Goal: Task Accomplishment & Management: Use online tool/utility

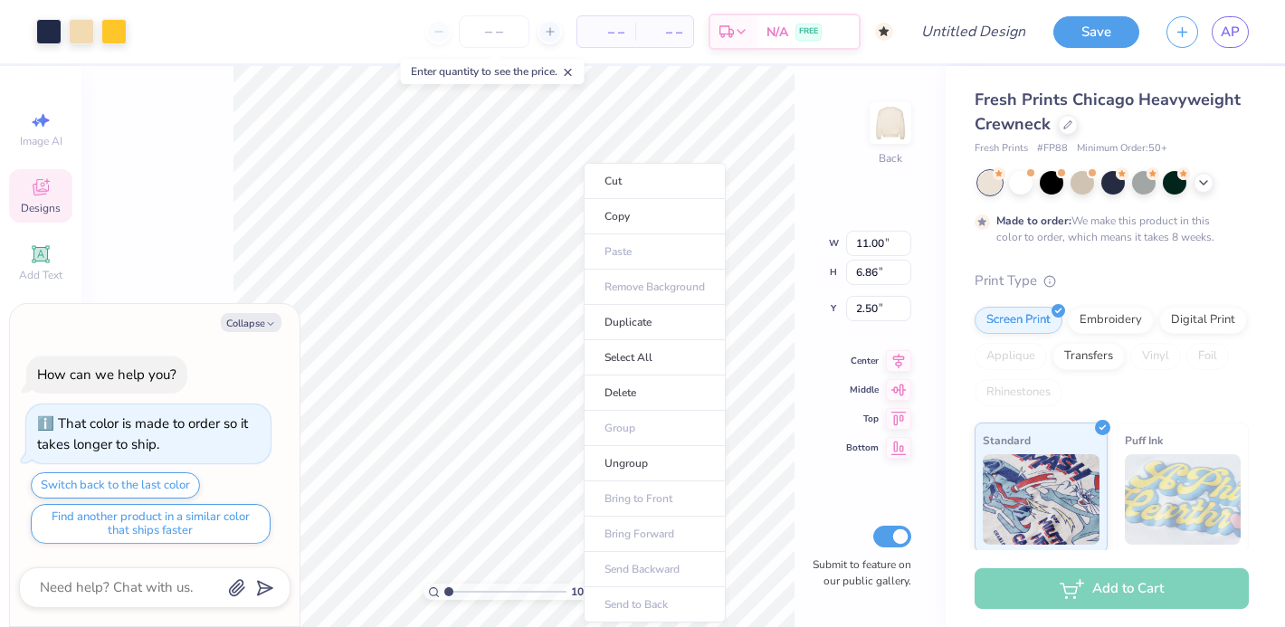
type textarea "x"
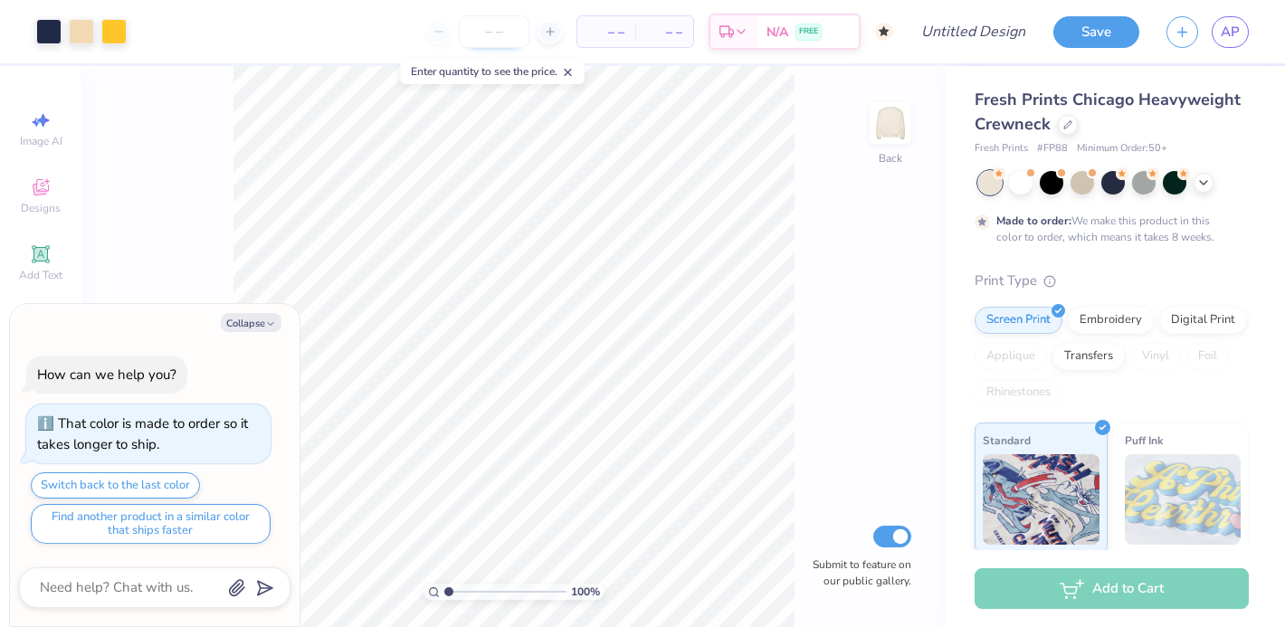
click at [501, 41] on input "number" at bounding box center [494, 31] width 71 height 33
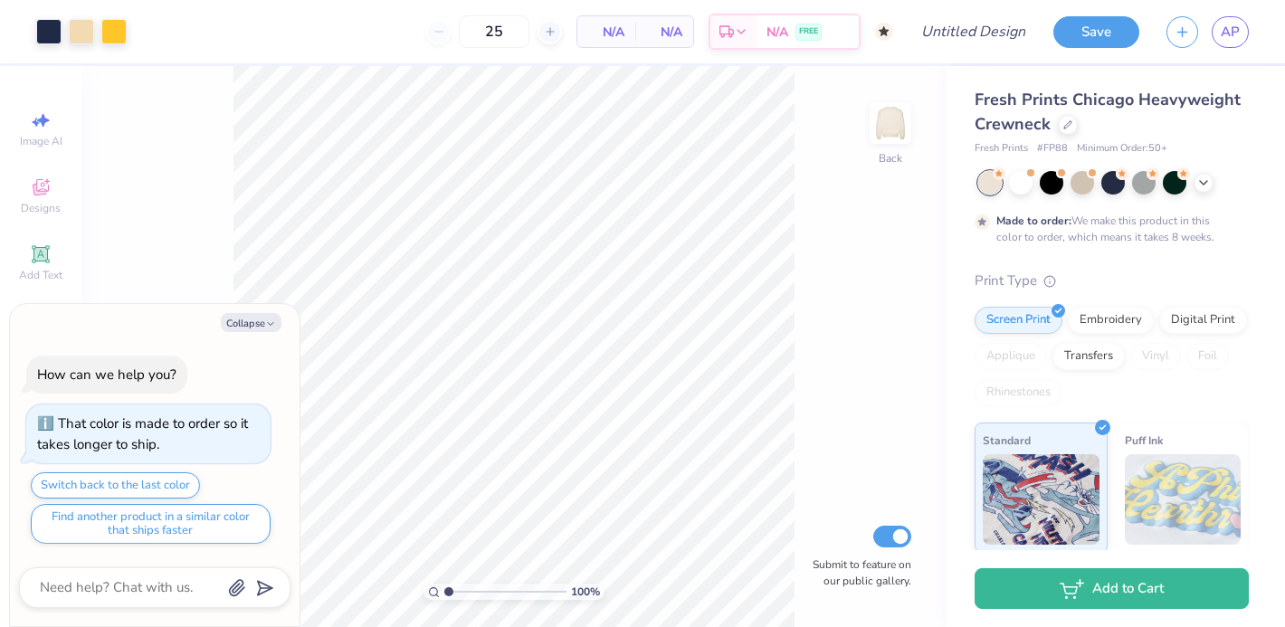
type input "50"
click at [627, 43] on div "N/A Per Item" at bounding box center [606, 31] width 58 height 31
click at [805, 180] on div "100 % Back Submit to feature on our public gallery." at bounding box center [513, 346] width 864 height 561
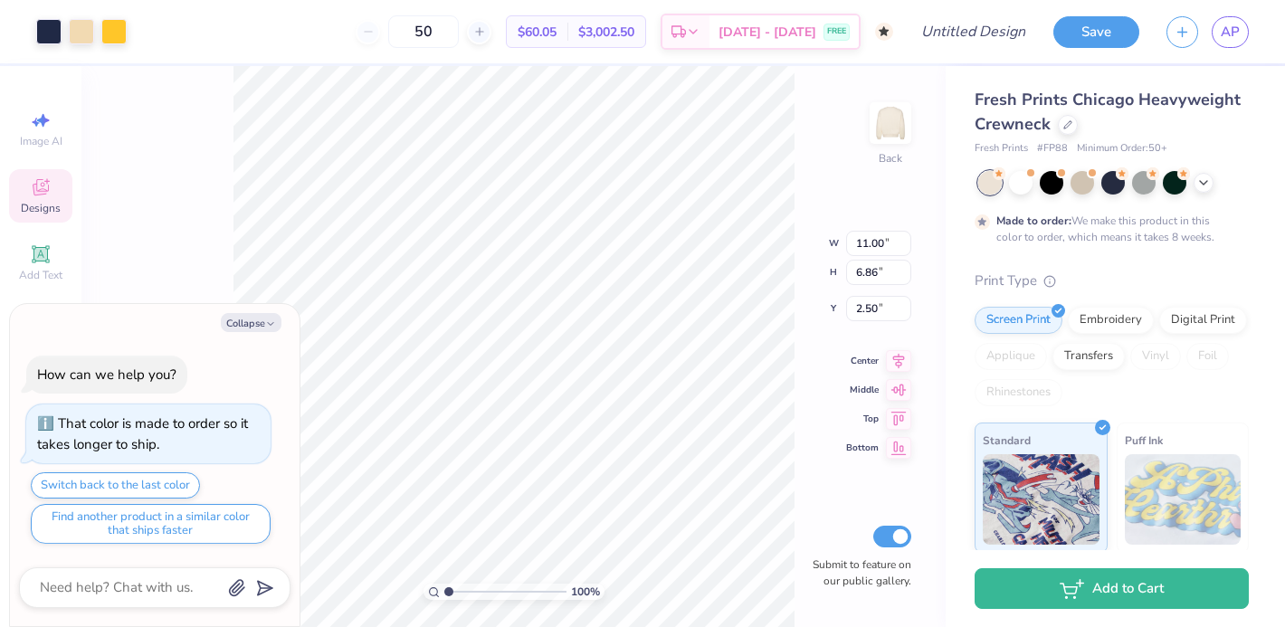
click at [930, 569] on div "100 % Back W 11.00 11.00 " H 6.86 6.86 " Y 2.50 2.50 " Center Middle Top Bottom…" at bounding box center [513, 346] width 864 height 561
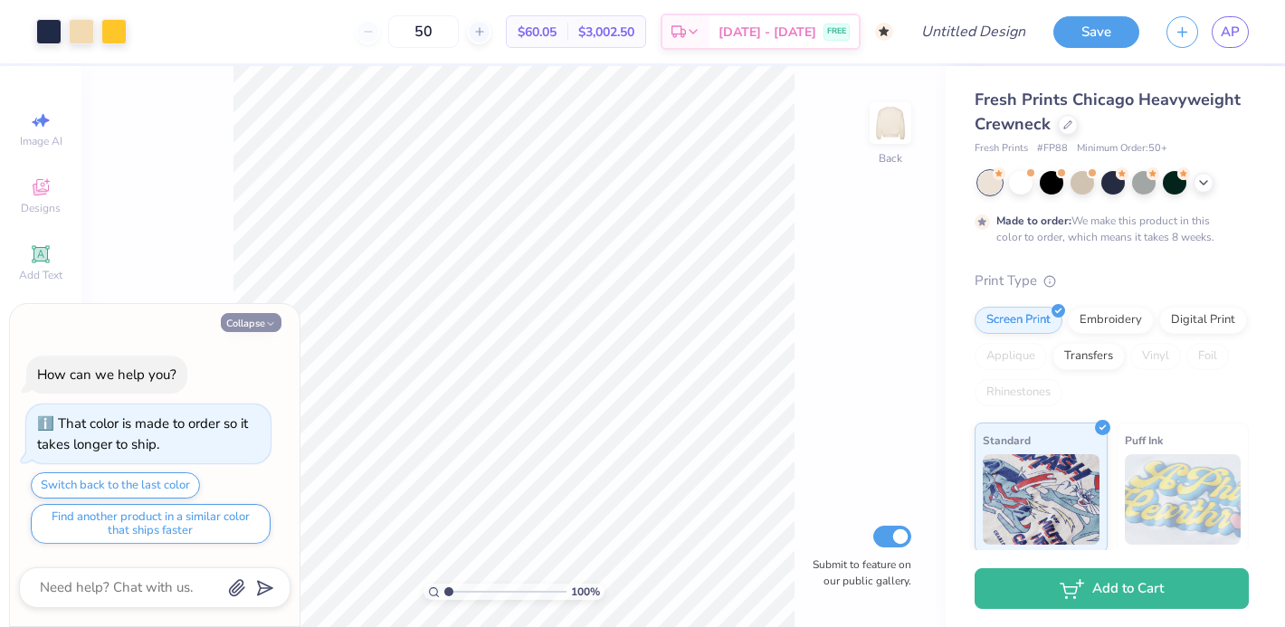
click at [269, 323] on icon "button" at bounding box center [270, 324] width 11 height 11
type textarea "x"
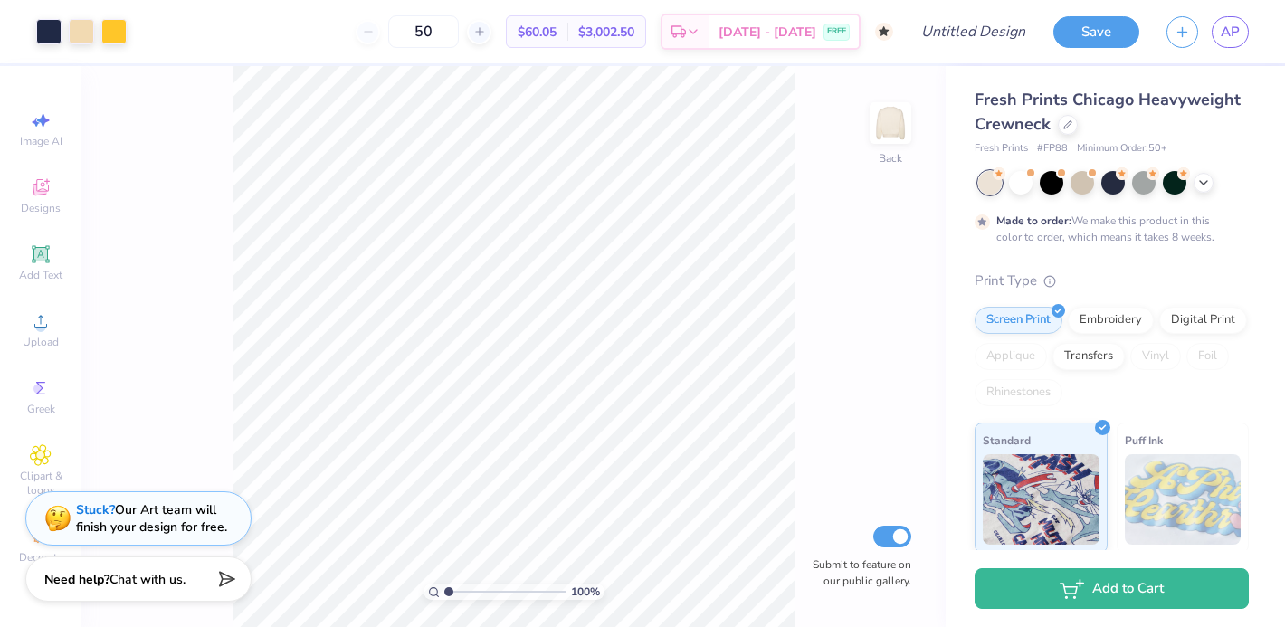
click at [169, 31] on div "50 $60.05 Per Item $3,002.50 Total Est. Delivery [DATE] - [DATE] FREE" at bounding box center [516, 31] width 753 height 63
type input "2.49"
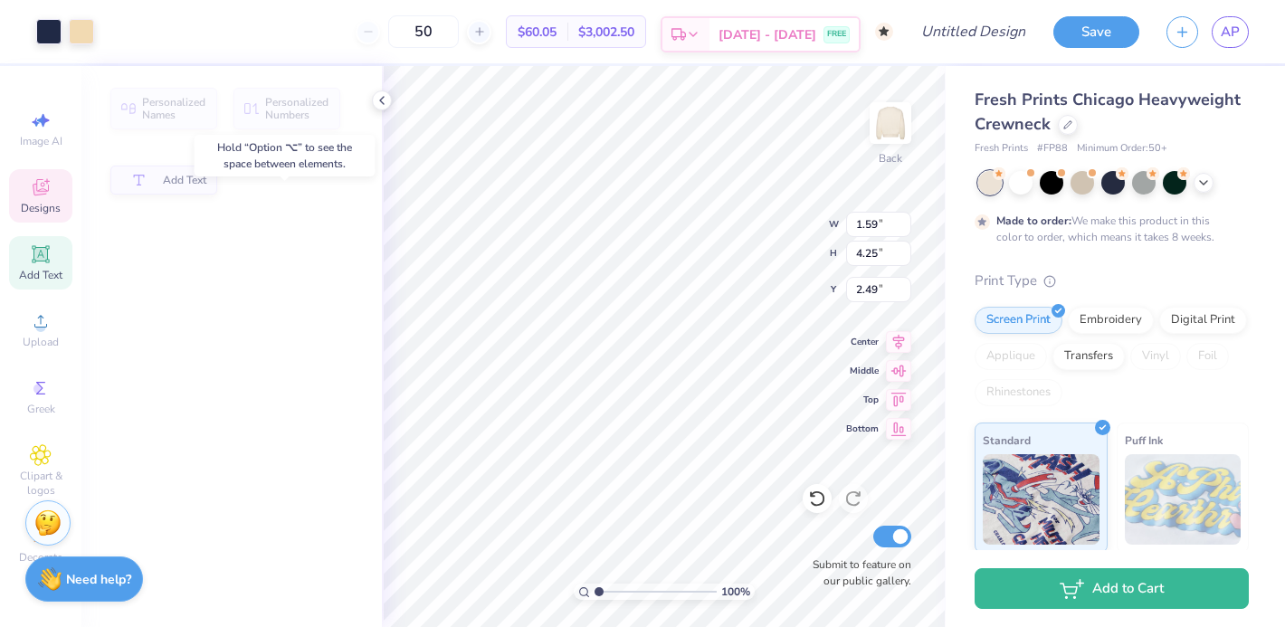
type input "1.59"
type input "4.25"
type input "3.00"
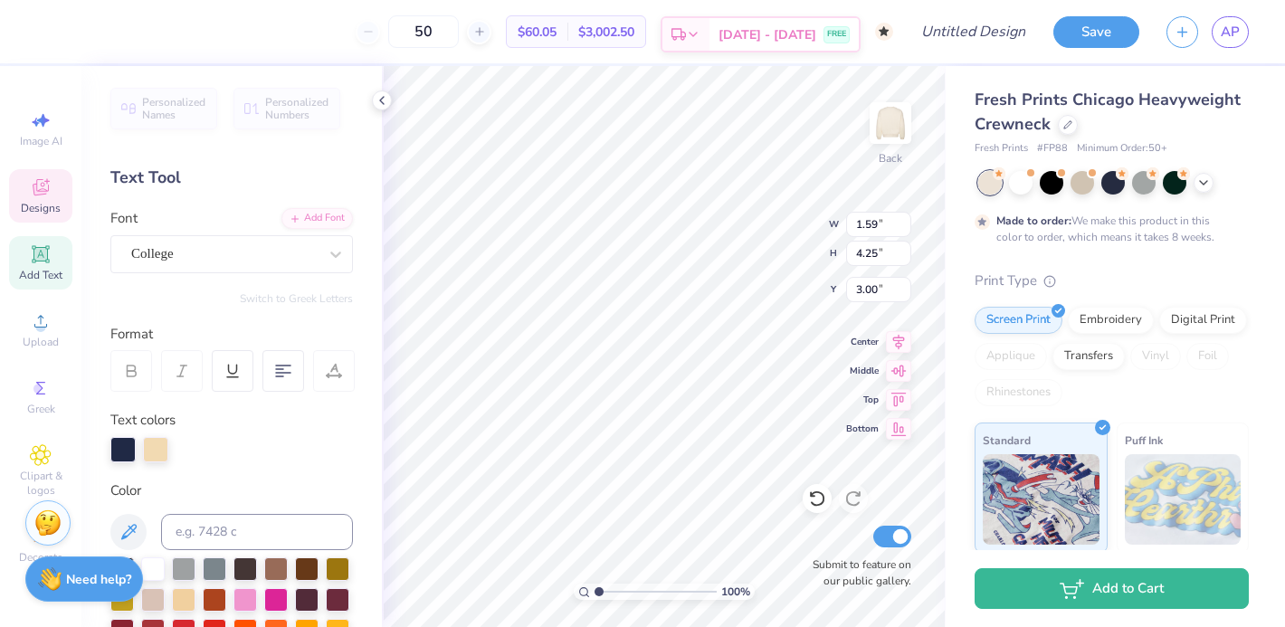
type textarea "V"
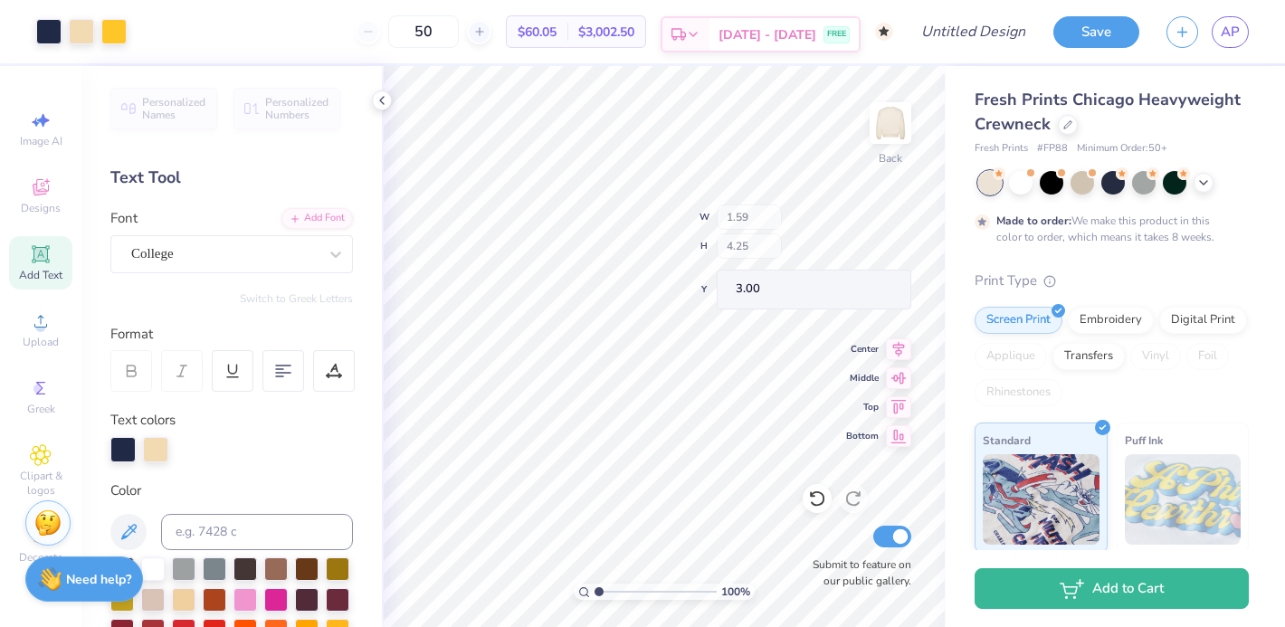
type input "8.18"
type input "3.21"
type input "2.49"
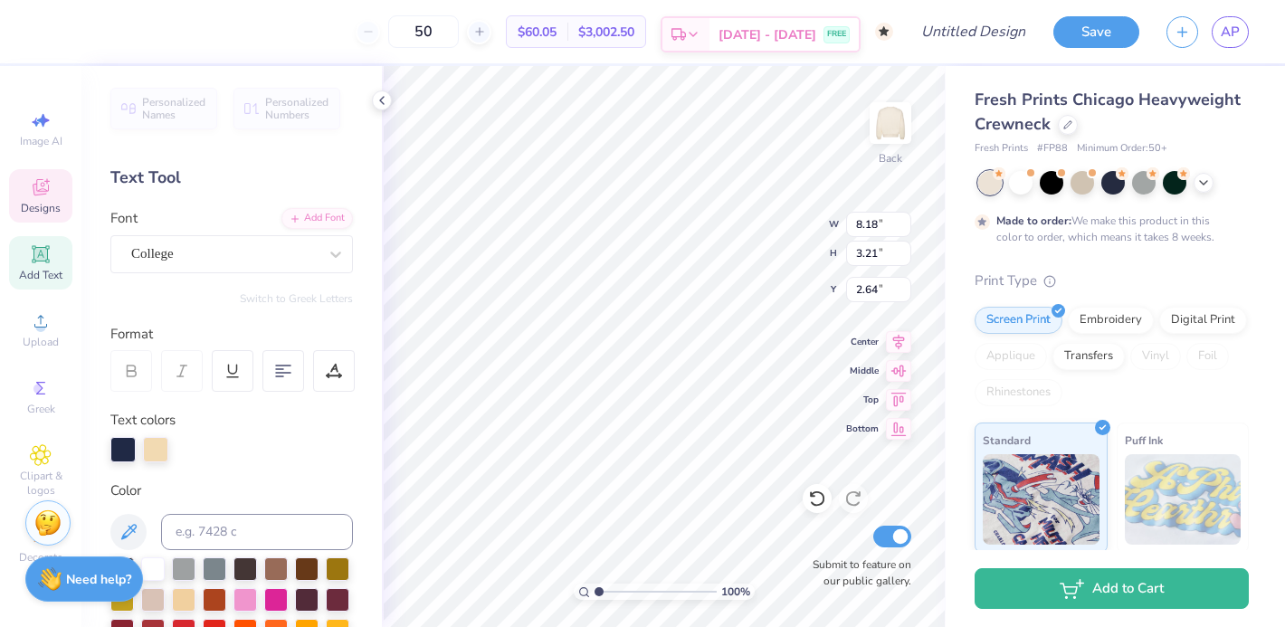
type textarea "A"
type textarea "arsity"
type input "3.00"
type input "1.61"
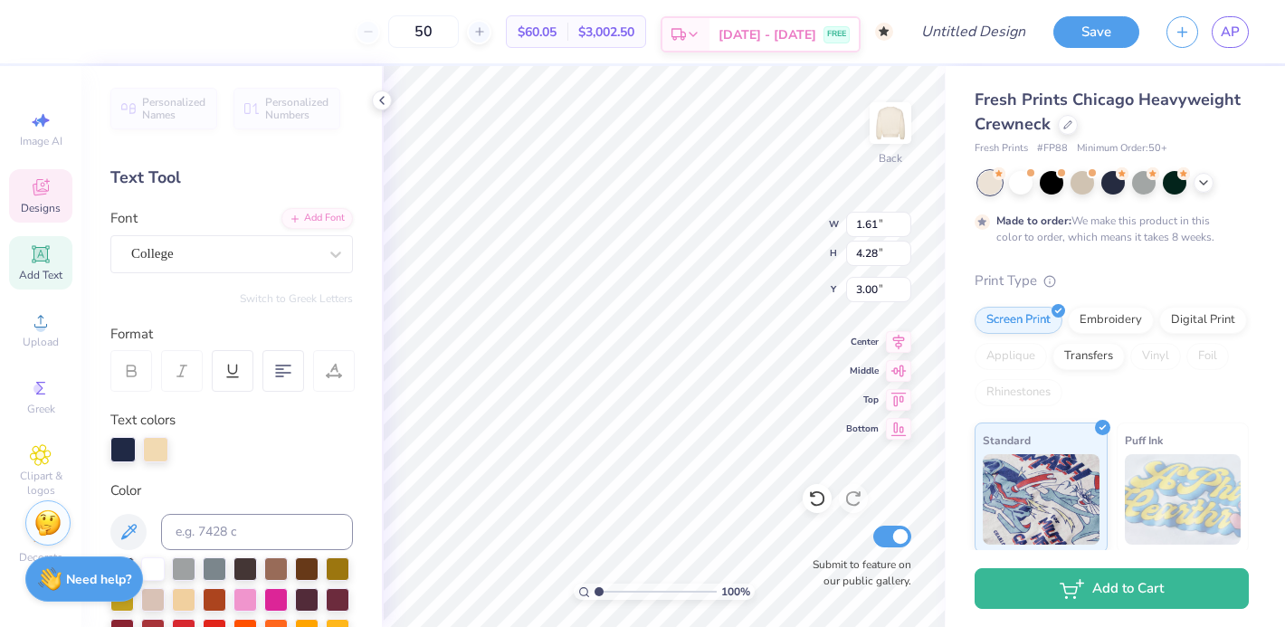
type input "4.28"
type input "2.98"
type input "6.43"
type input "2.44"
type input "3.00"
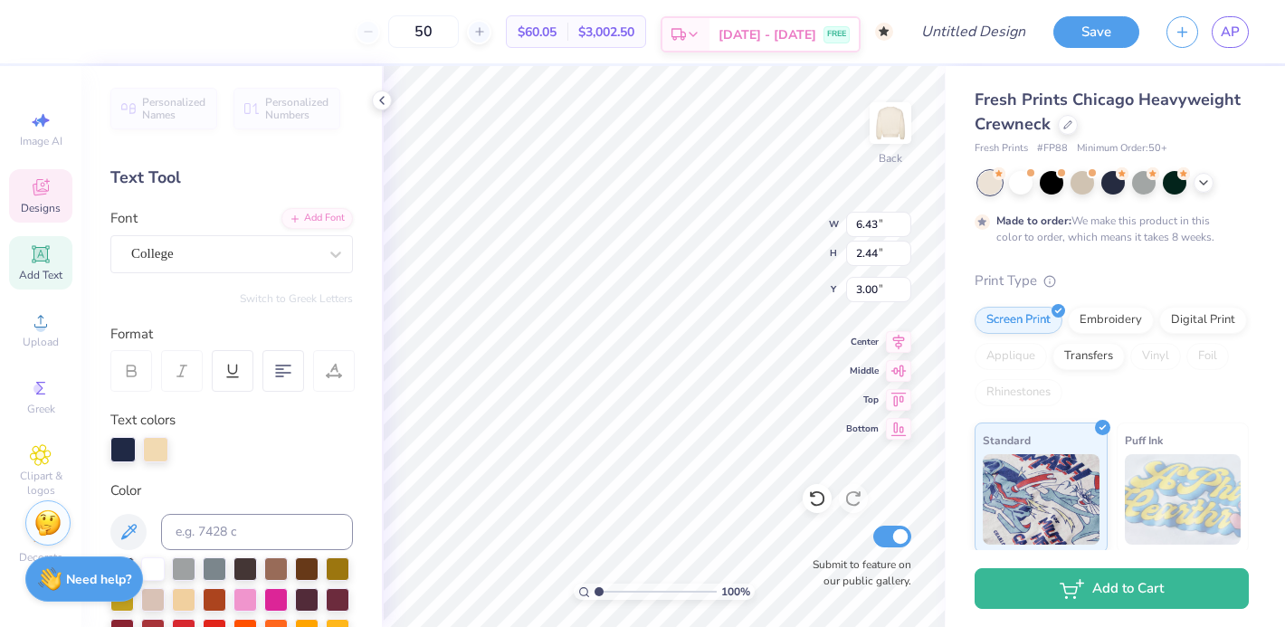
type input "1.61"
type input "4.28"
type textarea "V"
type textarea "v"
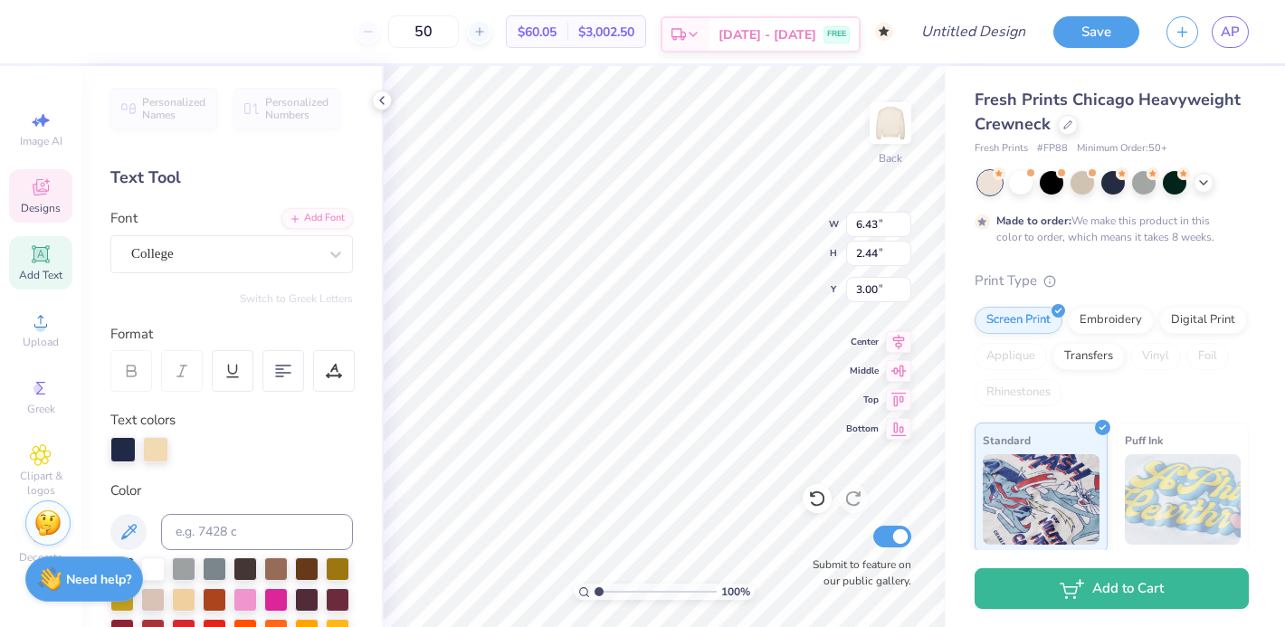
type textarea "arsity socce"
type input "1.55"
type input "4.29"
type input "3.01"
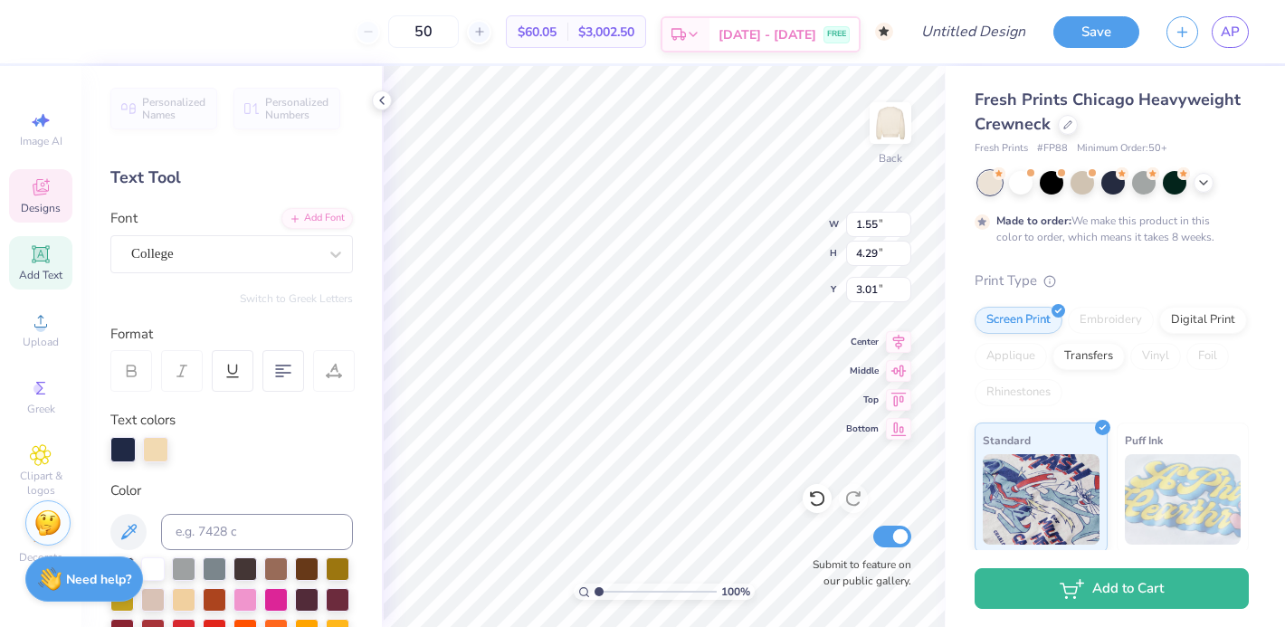
type textarea "R"
type textarea "r"
type input "3.27"
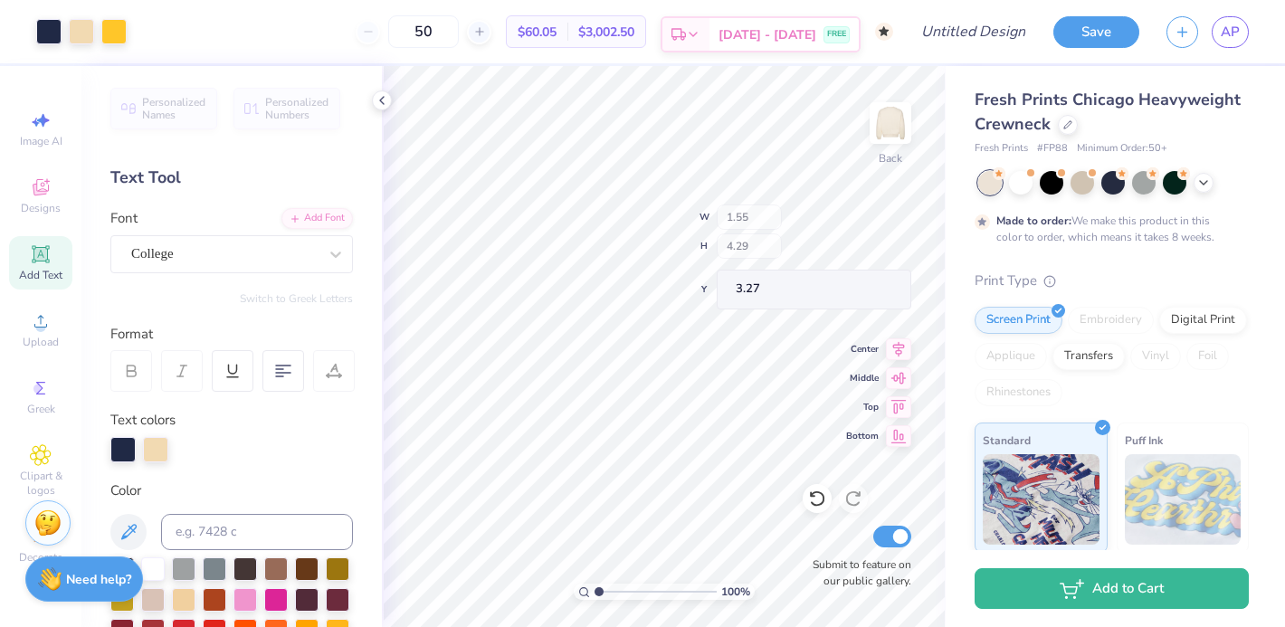
type input "3.27"
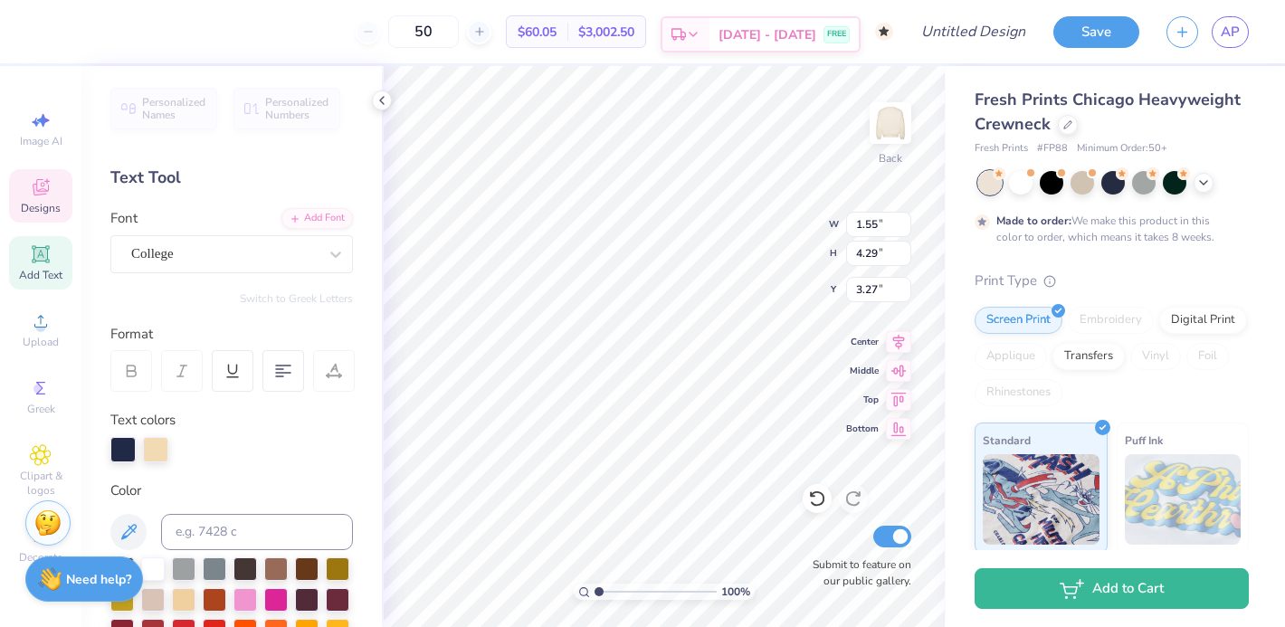
type input "1.55"
type input "4.29"
type input "3.27"
type input "1.33"
type input "3.68"
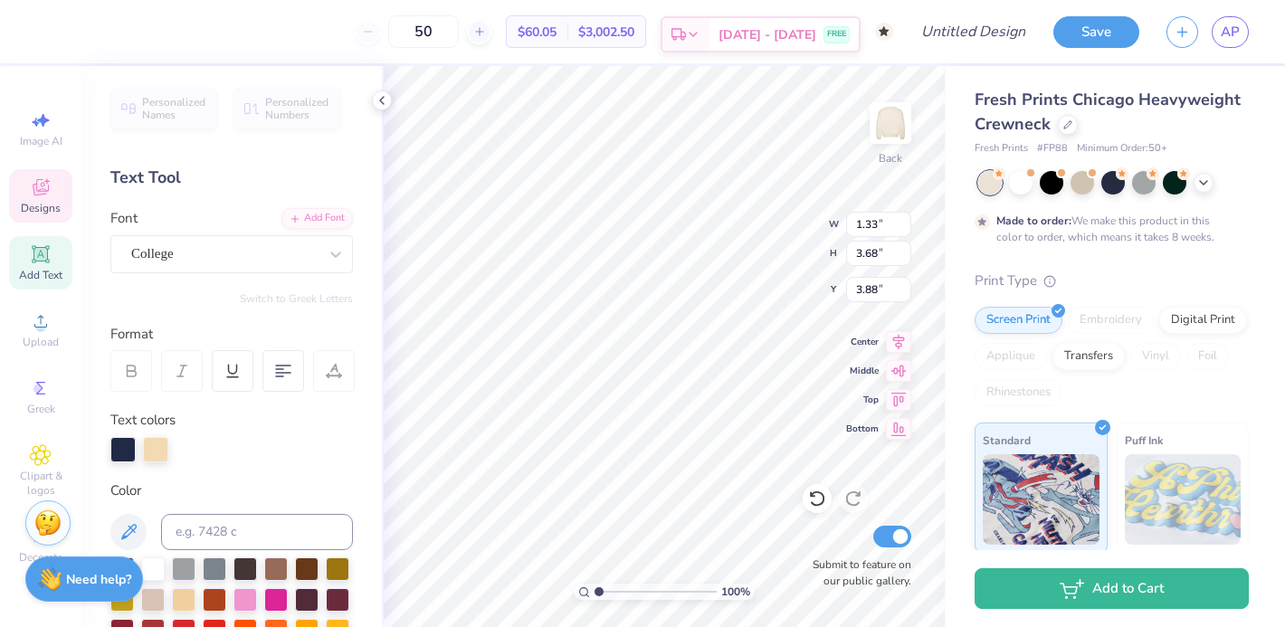
type input "3.57"
type input "1.44"
type input "3.82"
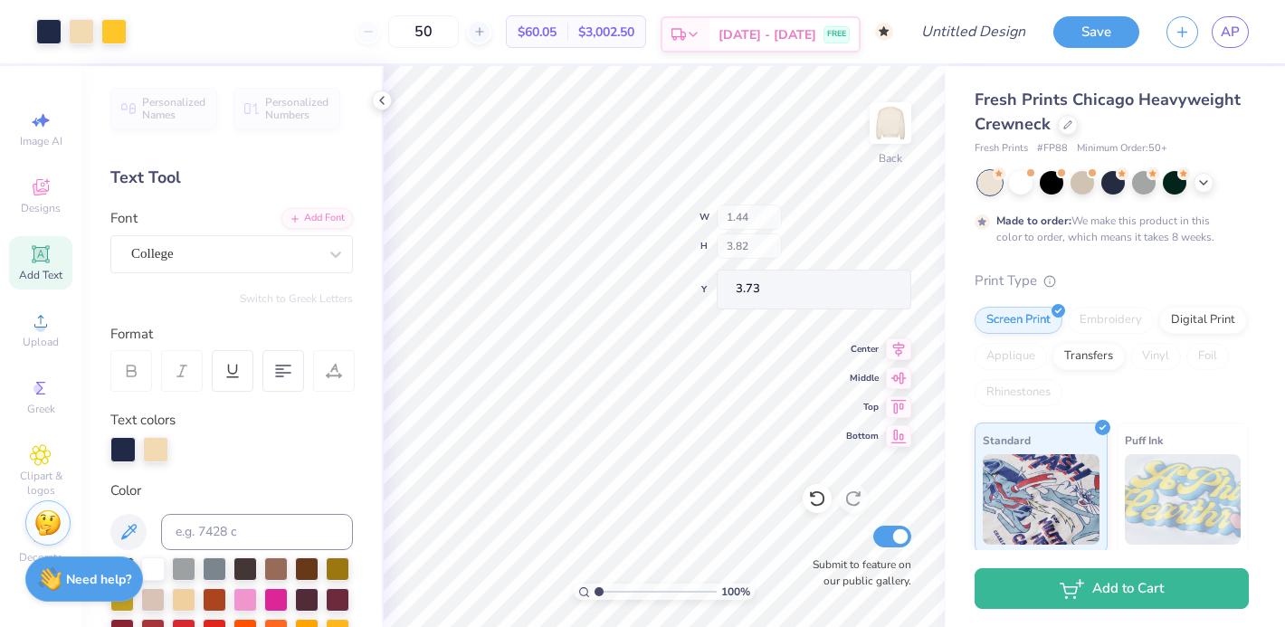
type input "3.50"
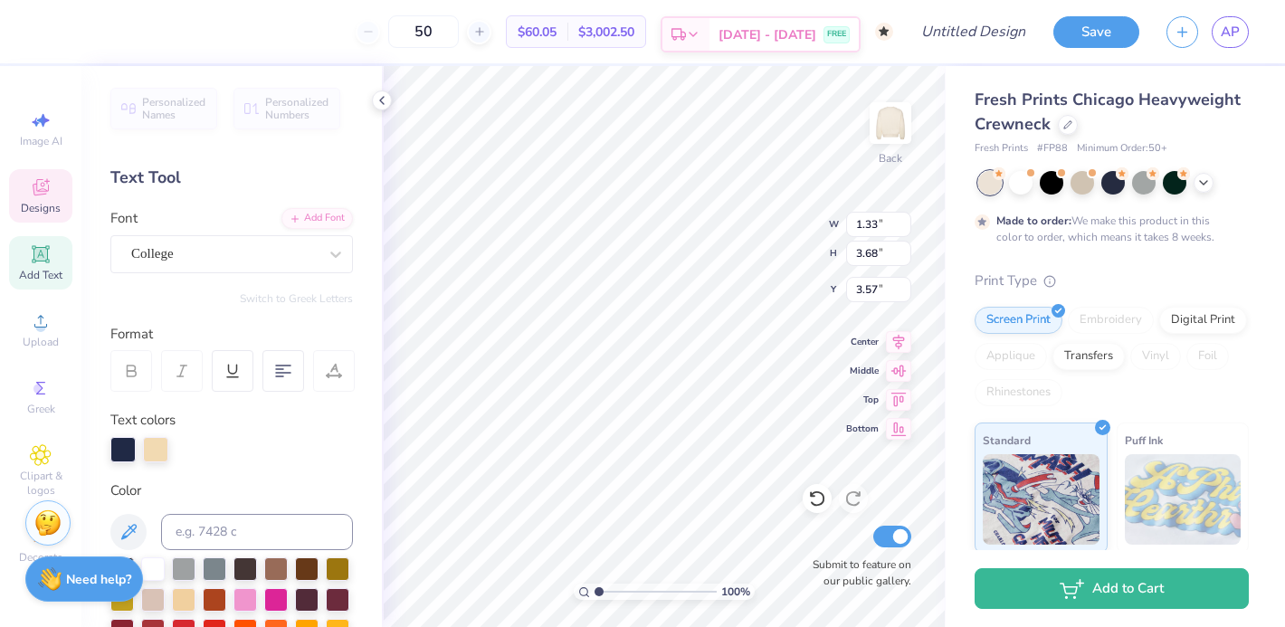
type input "1.20"
type input "3.32"
type input "3.75"
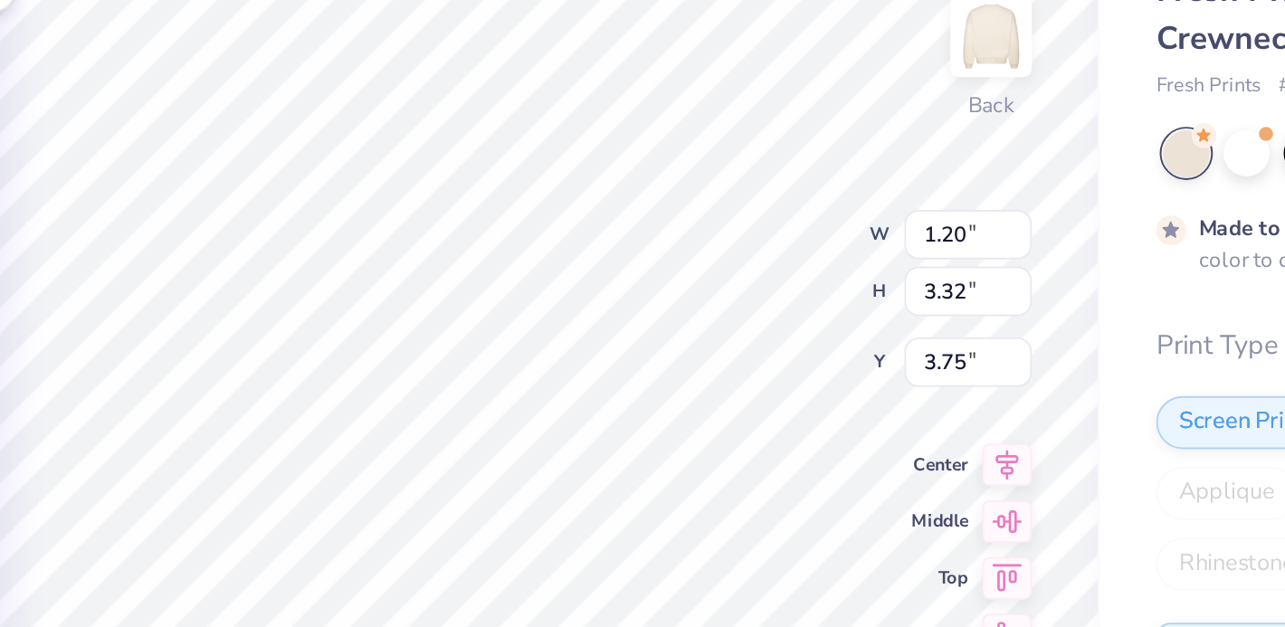
type input "1.08"
type input "3.00"
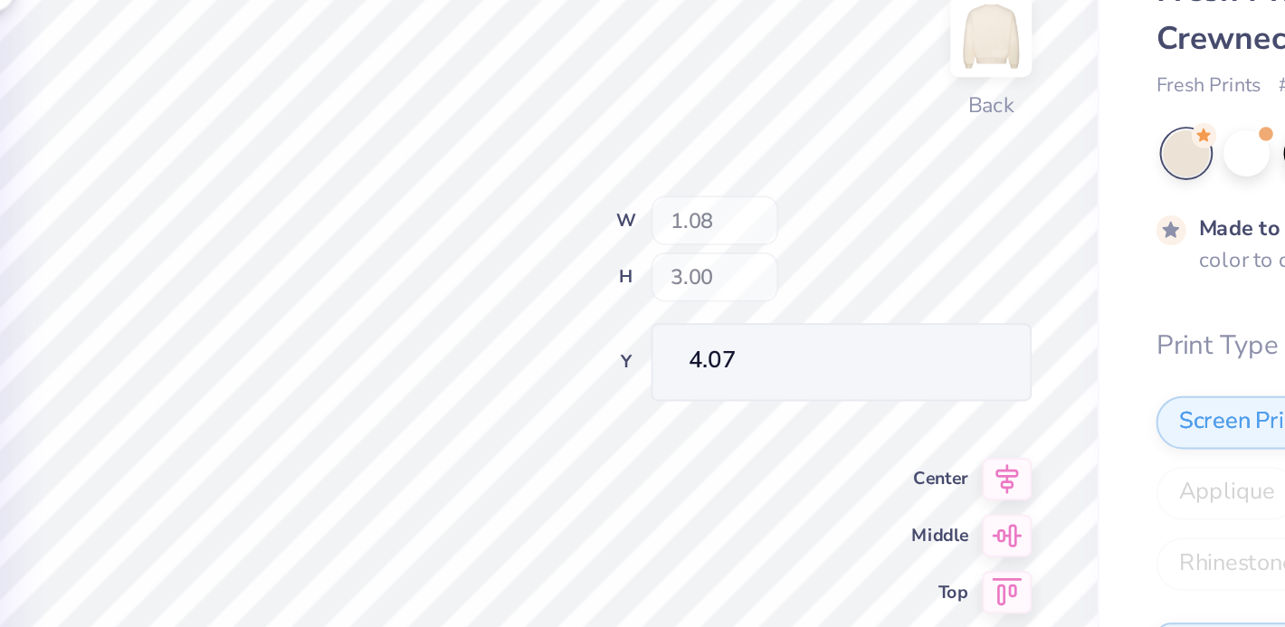
type input "3.58"
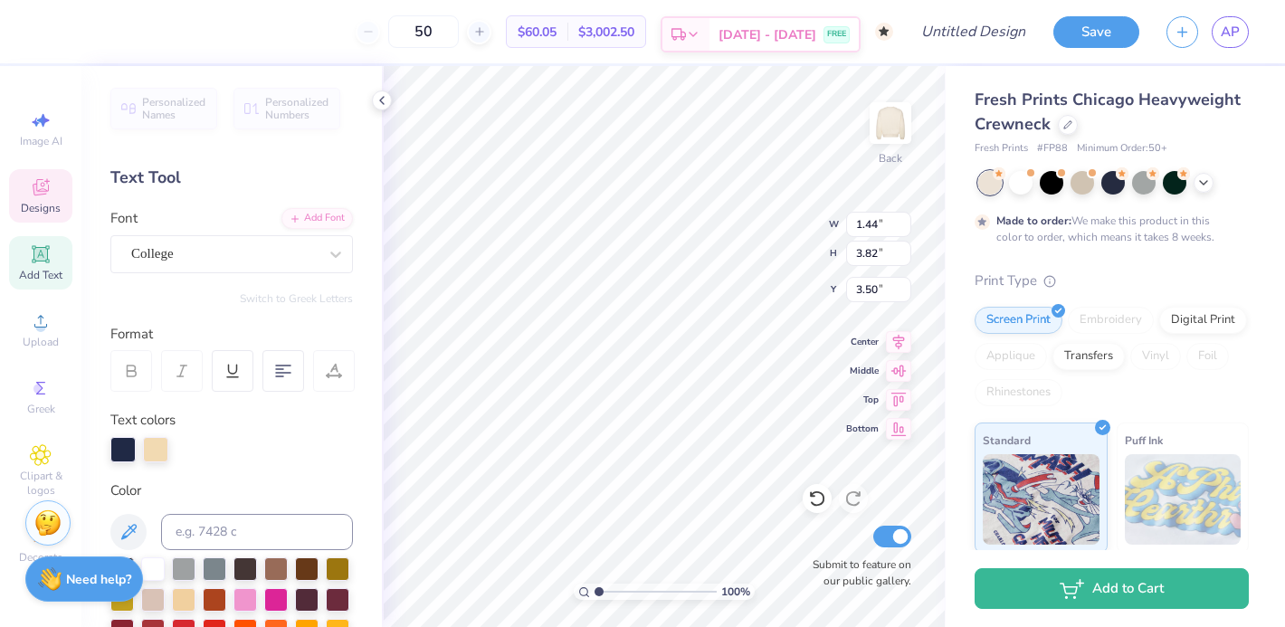
type input "1.19"
type input "3.17"
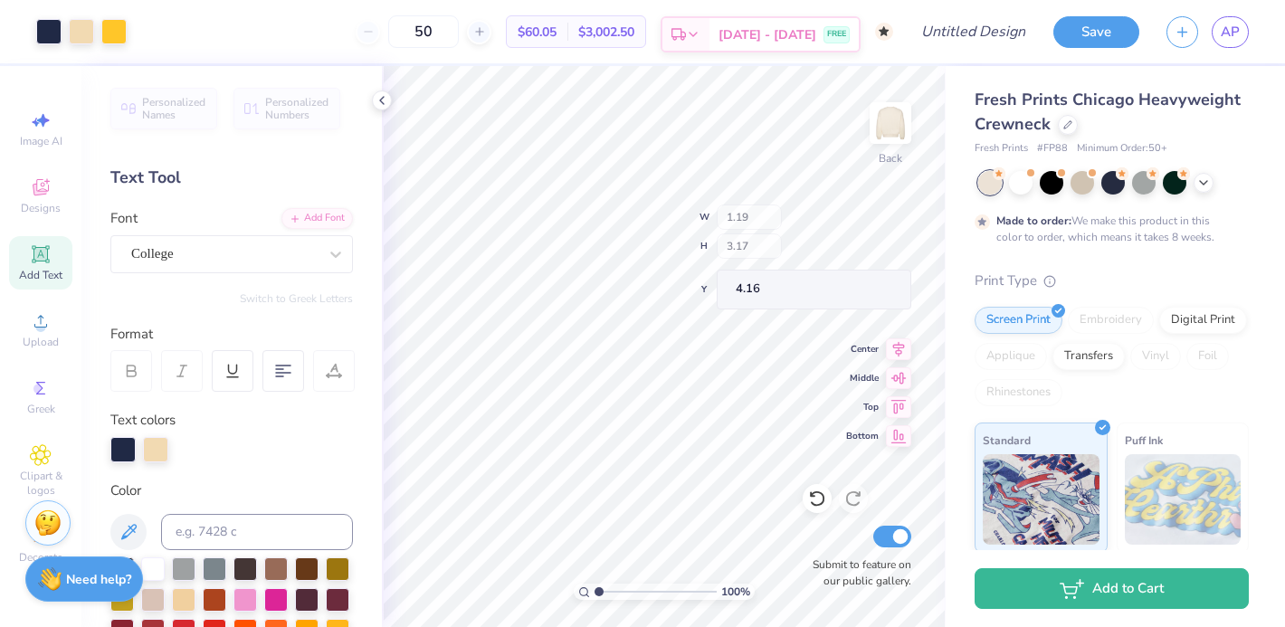
type input "3.41"
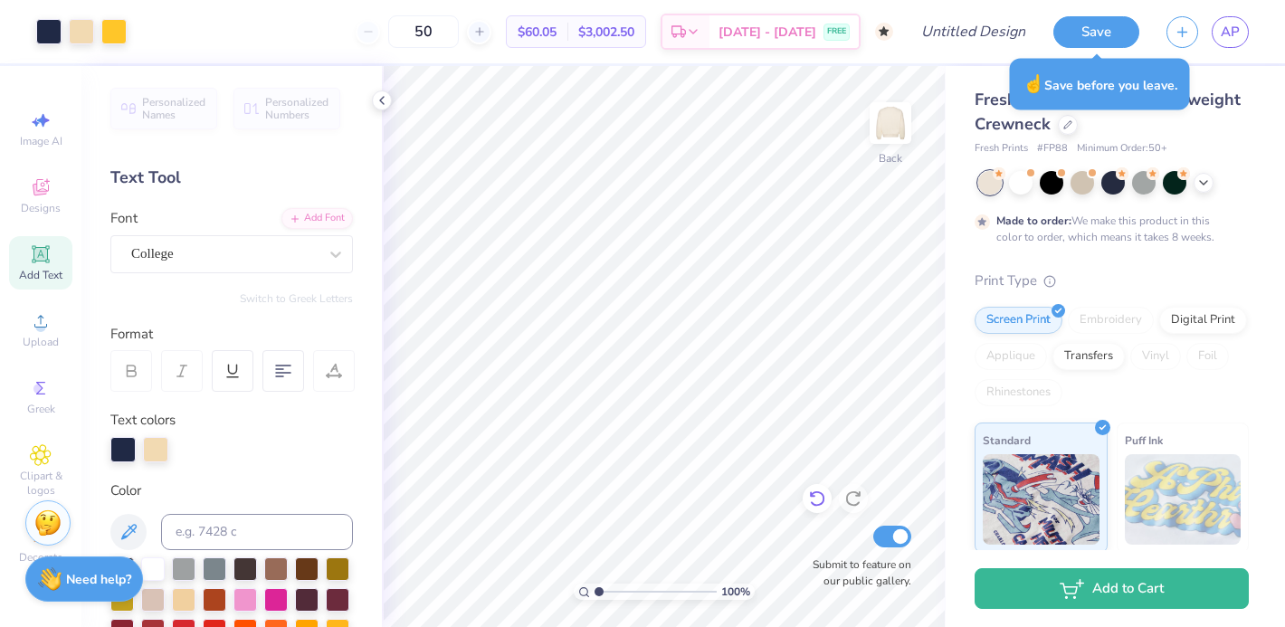
click at [816, 500] on icon at bounding box center [817, 499] width 18 height 18
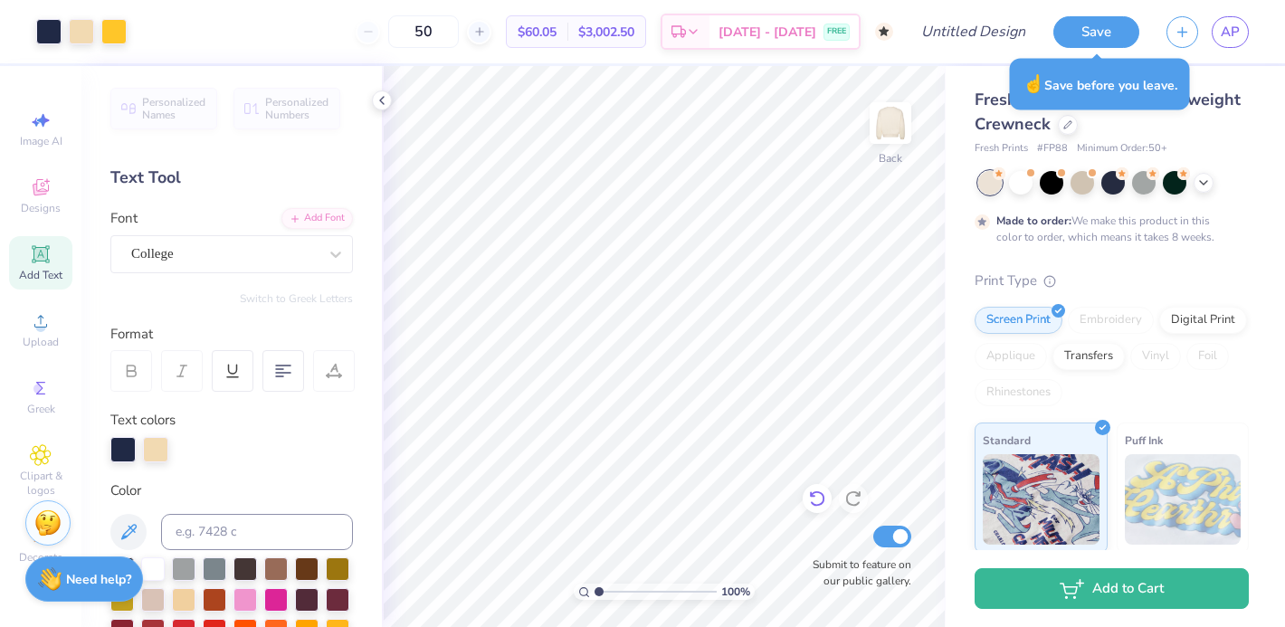
click at [816, 500] on icon at bounding box center [817, 499] width 18 height 18
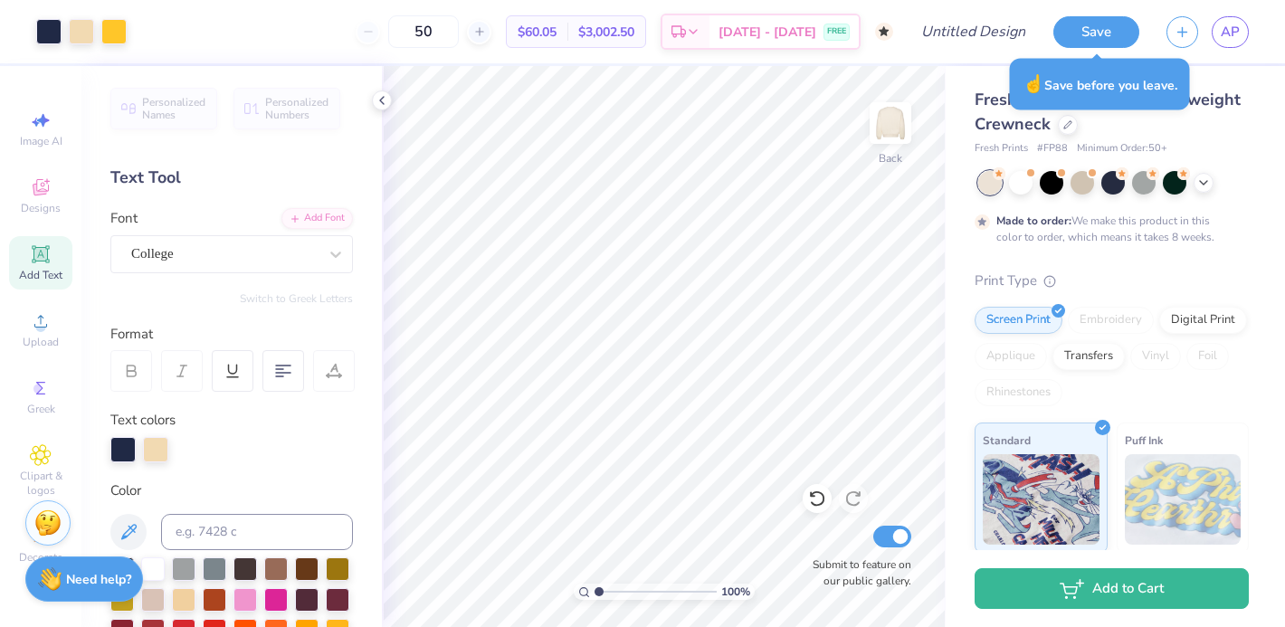
click at [818, 491] on icon at bounding box center [816, 499] width 15 height 16
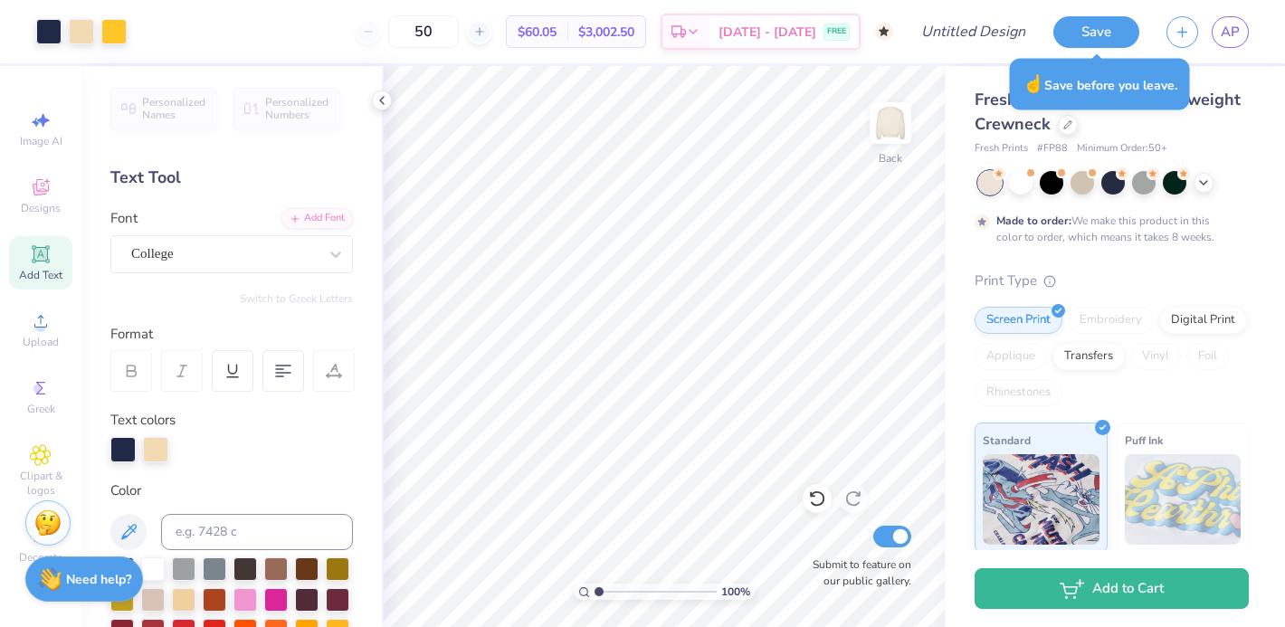
click at [818, 491] on icon at bounding box center [816, 499] width 15 height 16
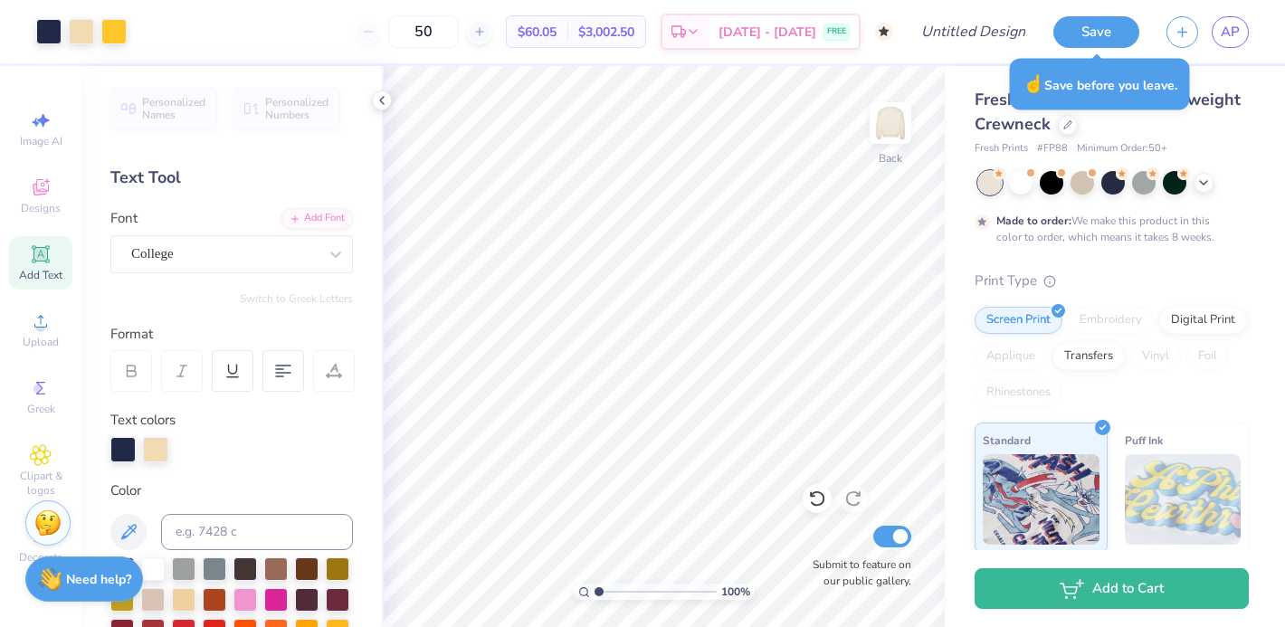
click at [818, 491] on icon at bounding box center [816, 499] width 15 height 16
click at [814, 495] on icon at bounding box center [817, 499] width 18 height 18
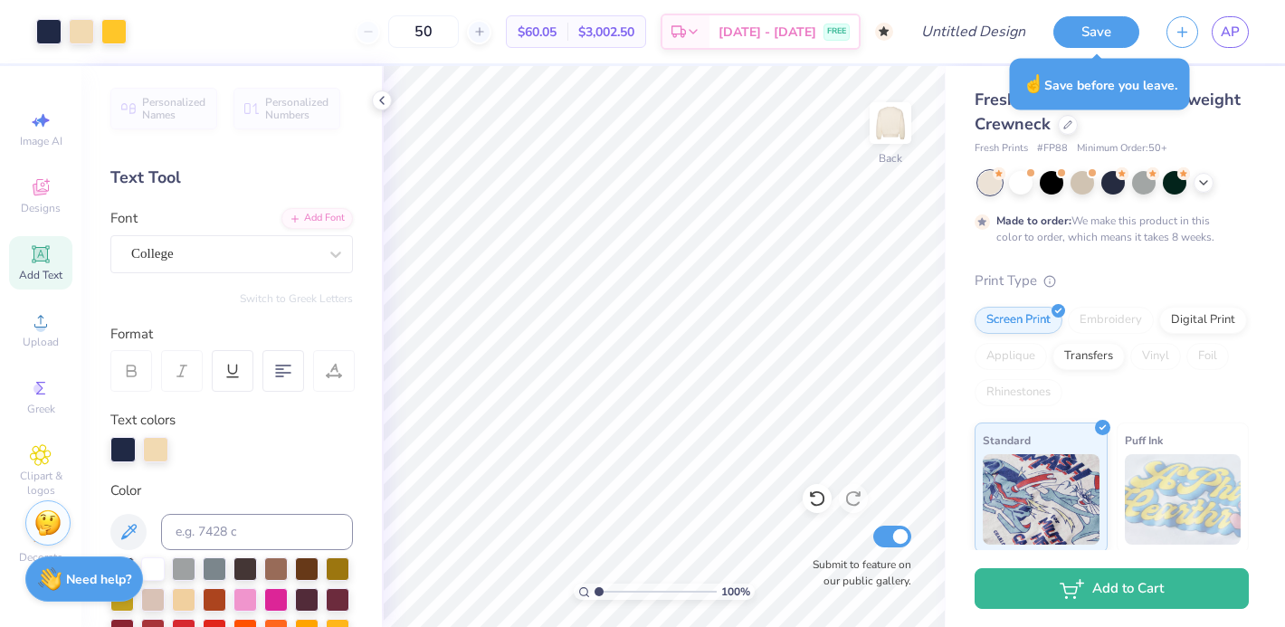
click at [814, 495] on icon at bounding box center [817, 499] width 18 height 18
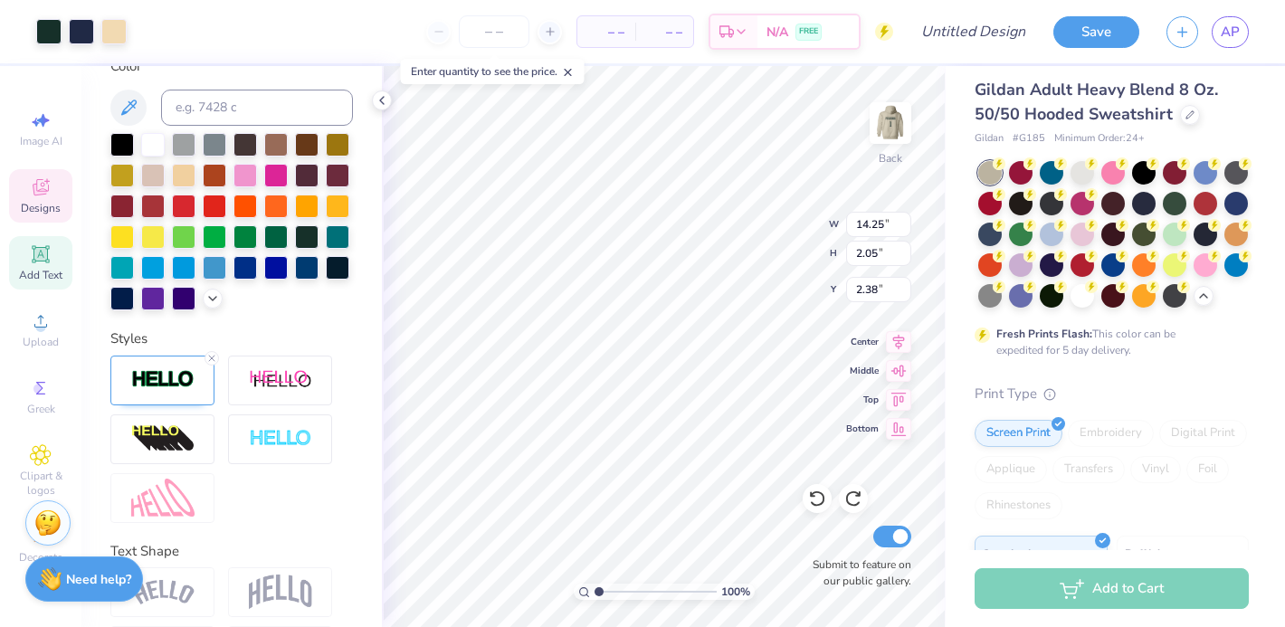
scroll to position [495, 0]
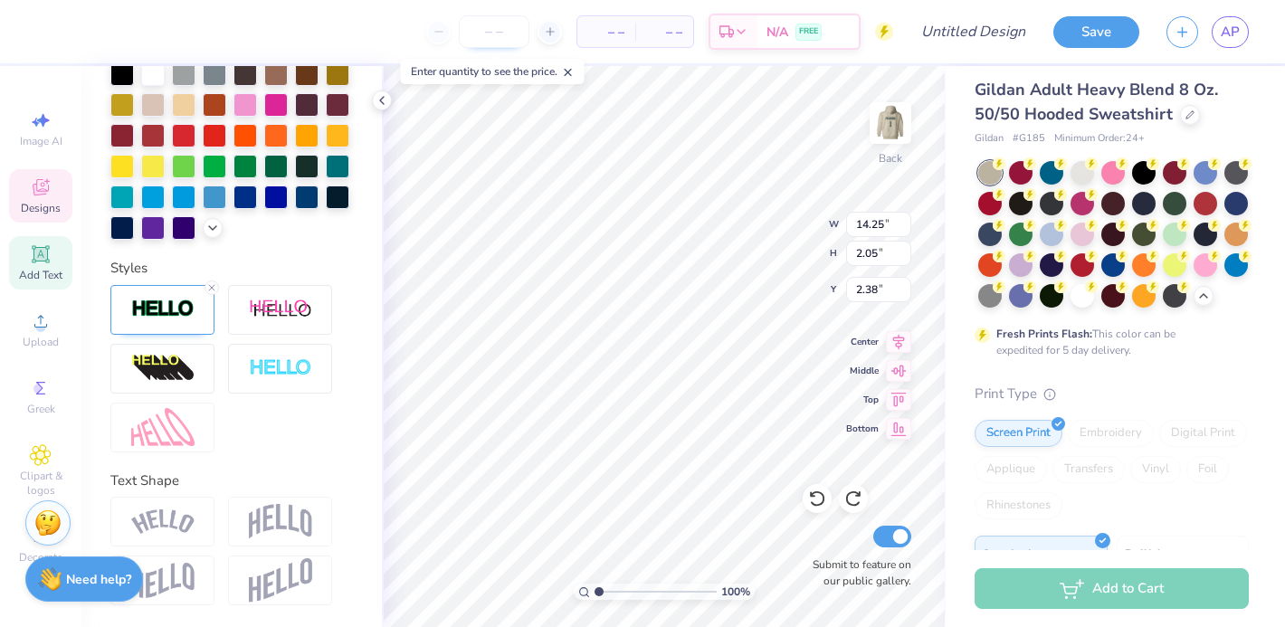
click at [498, 35] on input "number" at bounding box center [494, 31] width 71 height 33
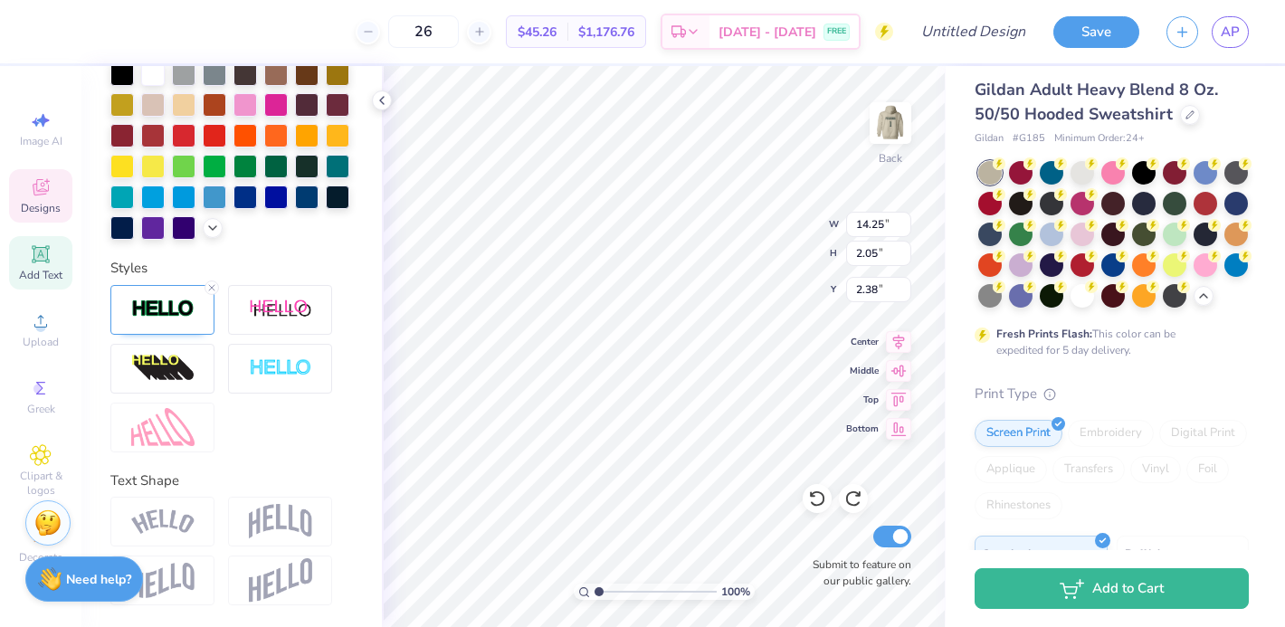
type input "26"
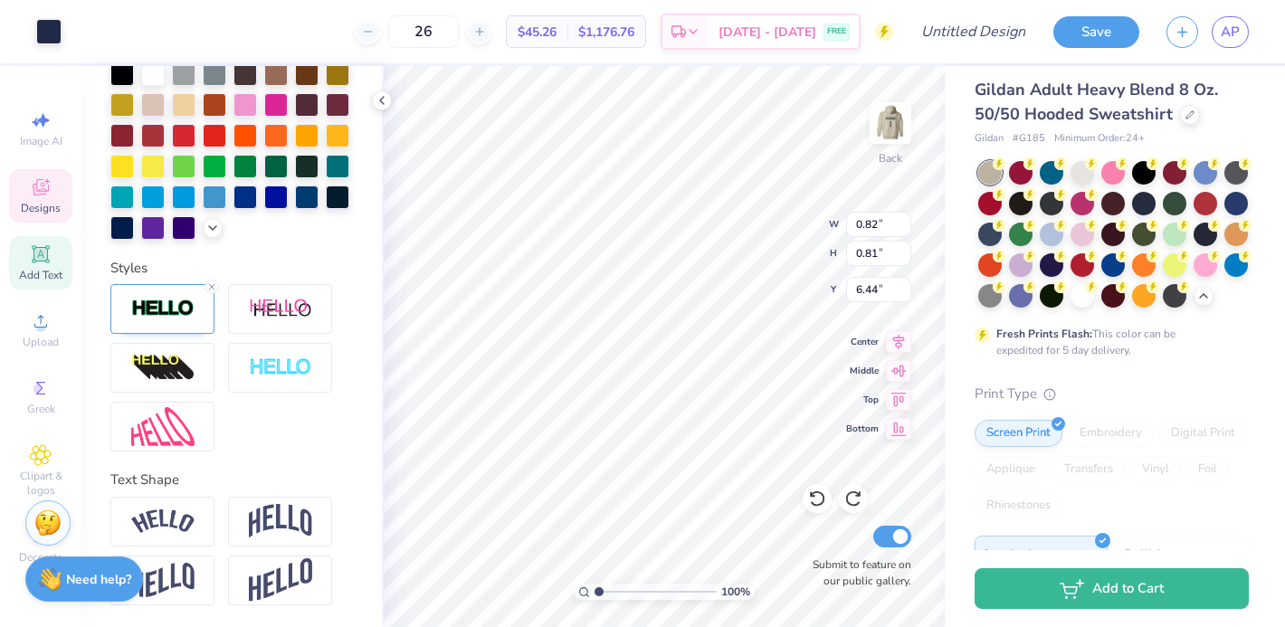
scroll to position [424, 0]
click at [310, 167] on div at bounding box center [307, 166] width 24 height 24
type input "0.73"
type input "0.69"
type input "6.56"
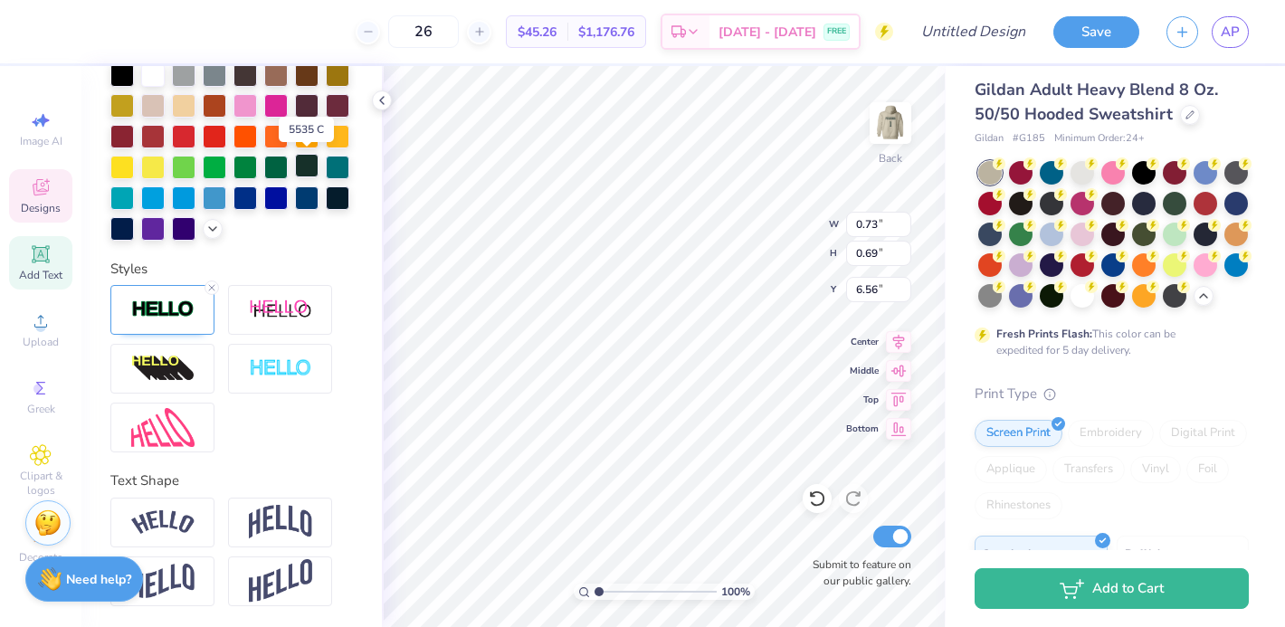
click at [306, 161] on div at bounding box center [307, 166] width 24 height 24
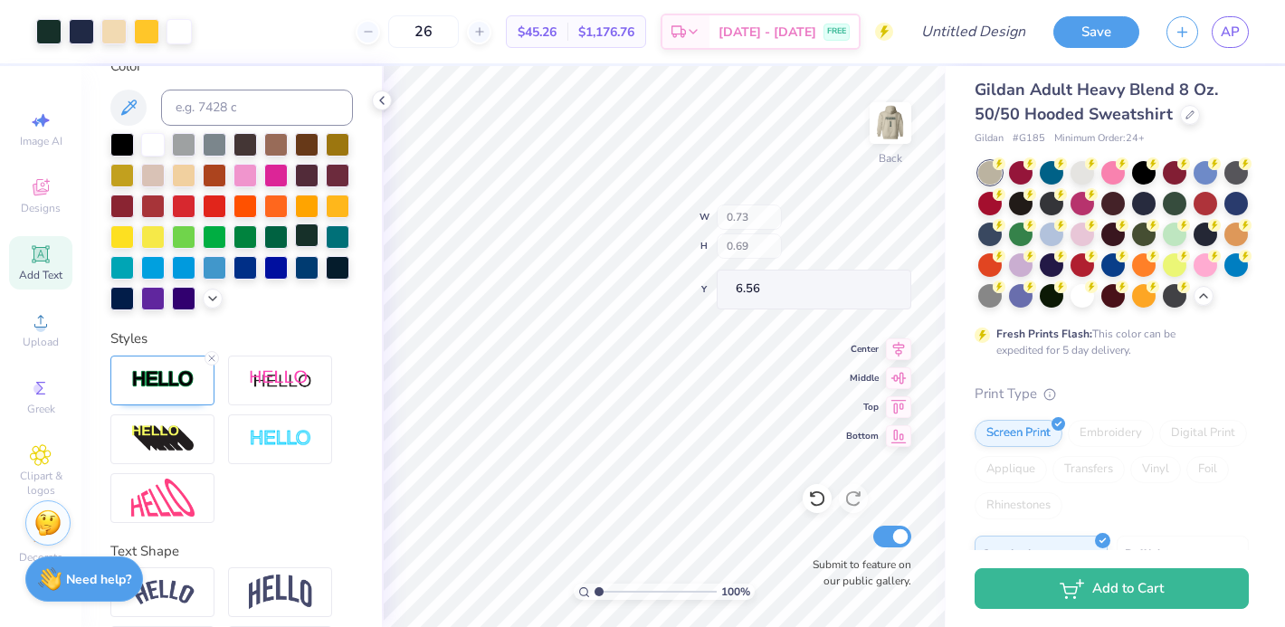
scroll to position [495, 0]
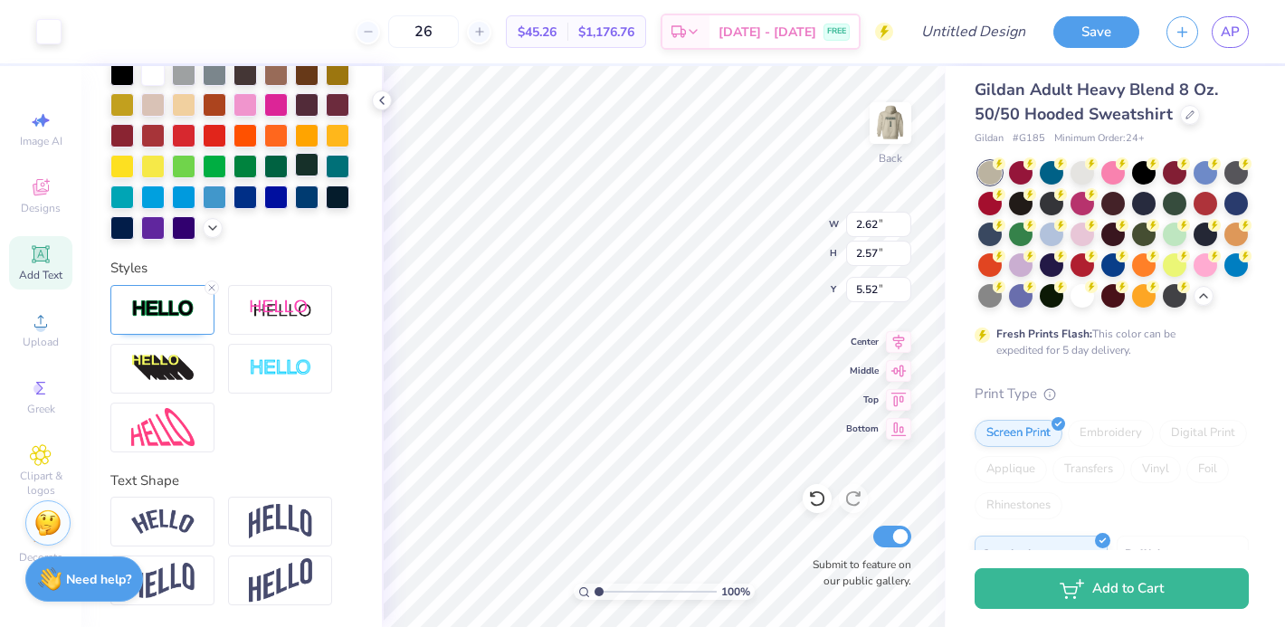
click at [308, 167] on div at bounding box center [307, 165] width 24 height 24
click at [311, 166] on div at bounding box center [307, 165] width 24 height 24
click at [306, 164] on div at bounding box center [307, 165] width 24 height 24
click at [313, 157] on div at bounding box center [307, 165] width 24 height 24
type input "14.25"
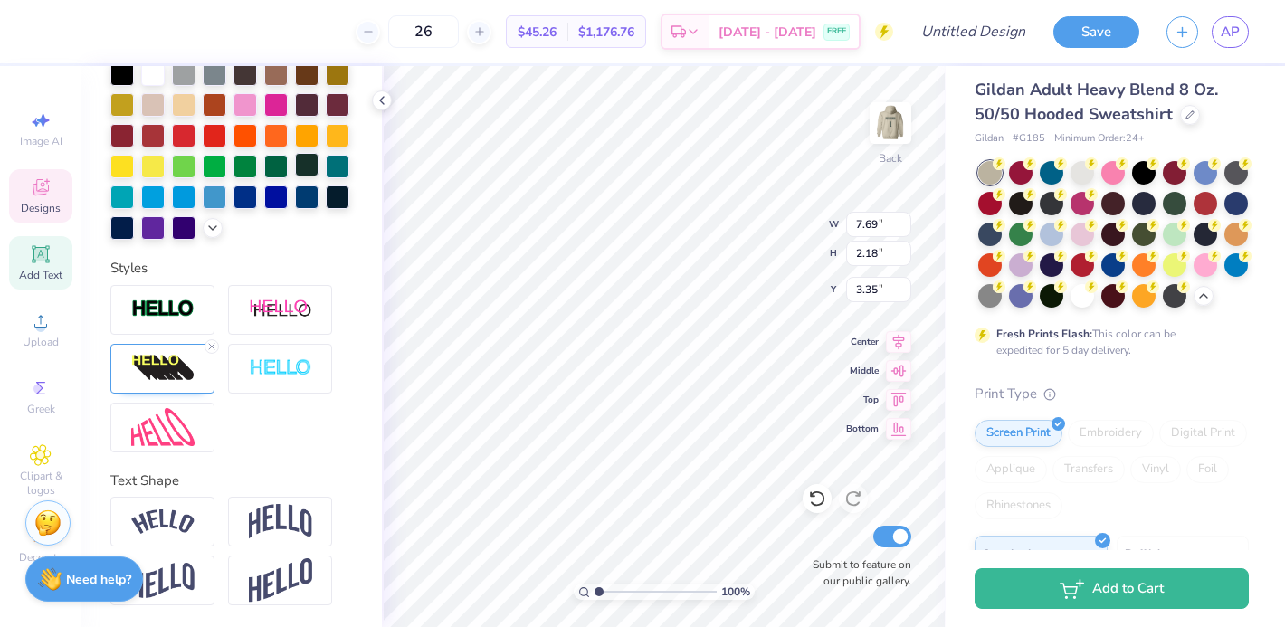
type input "2.05"
type input "2.38"
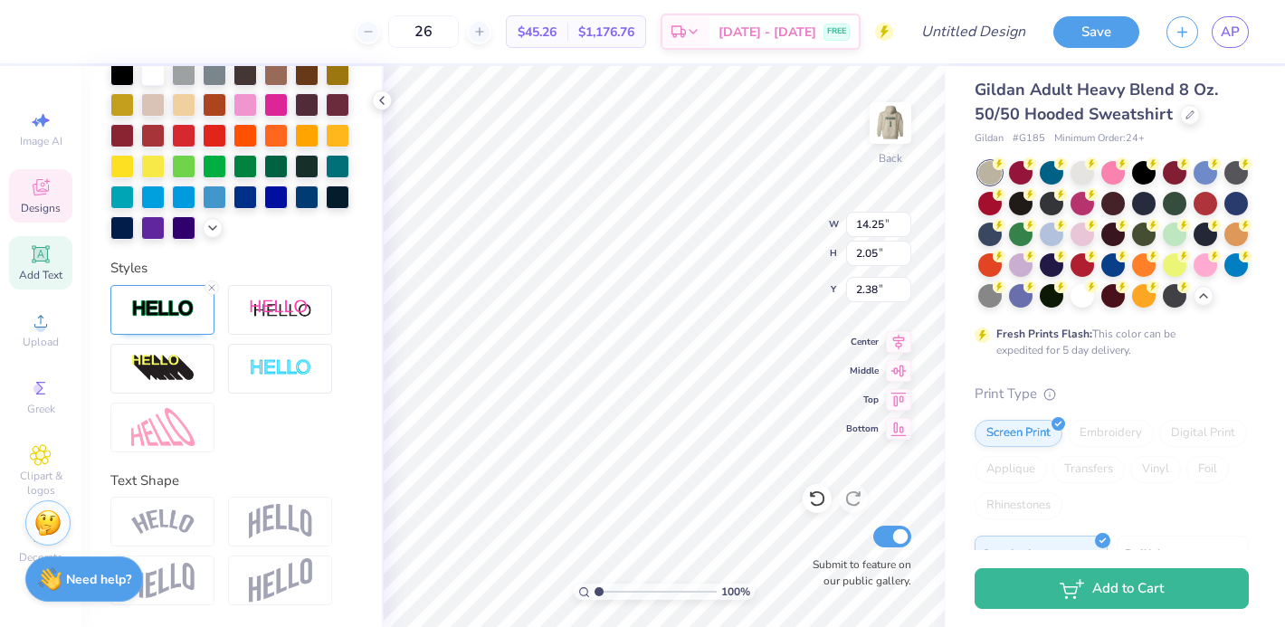
click at [181, 532] on img at bounding box center [162, 521] width 63 height 24
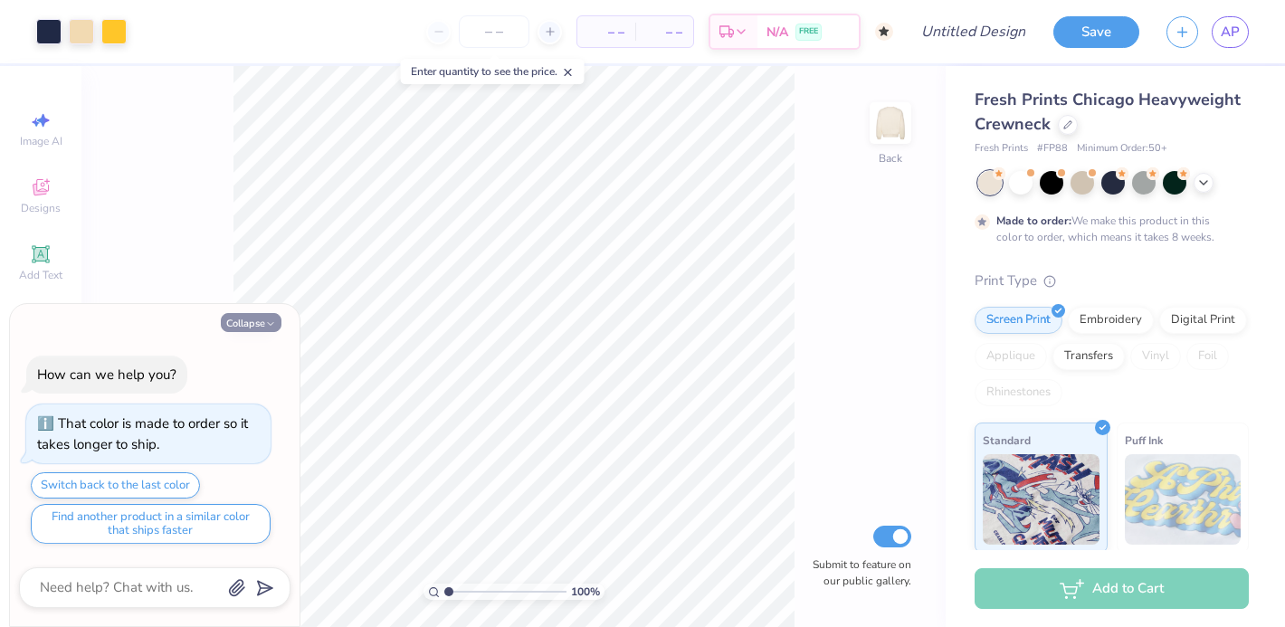
click at [246, 314] on button "Collapse" at bounding box center [251, 322] width 61 height 19
type textarea "x"
